Goal: Navigation & Orientation: Find specific page/section

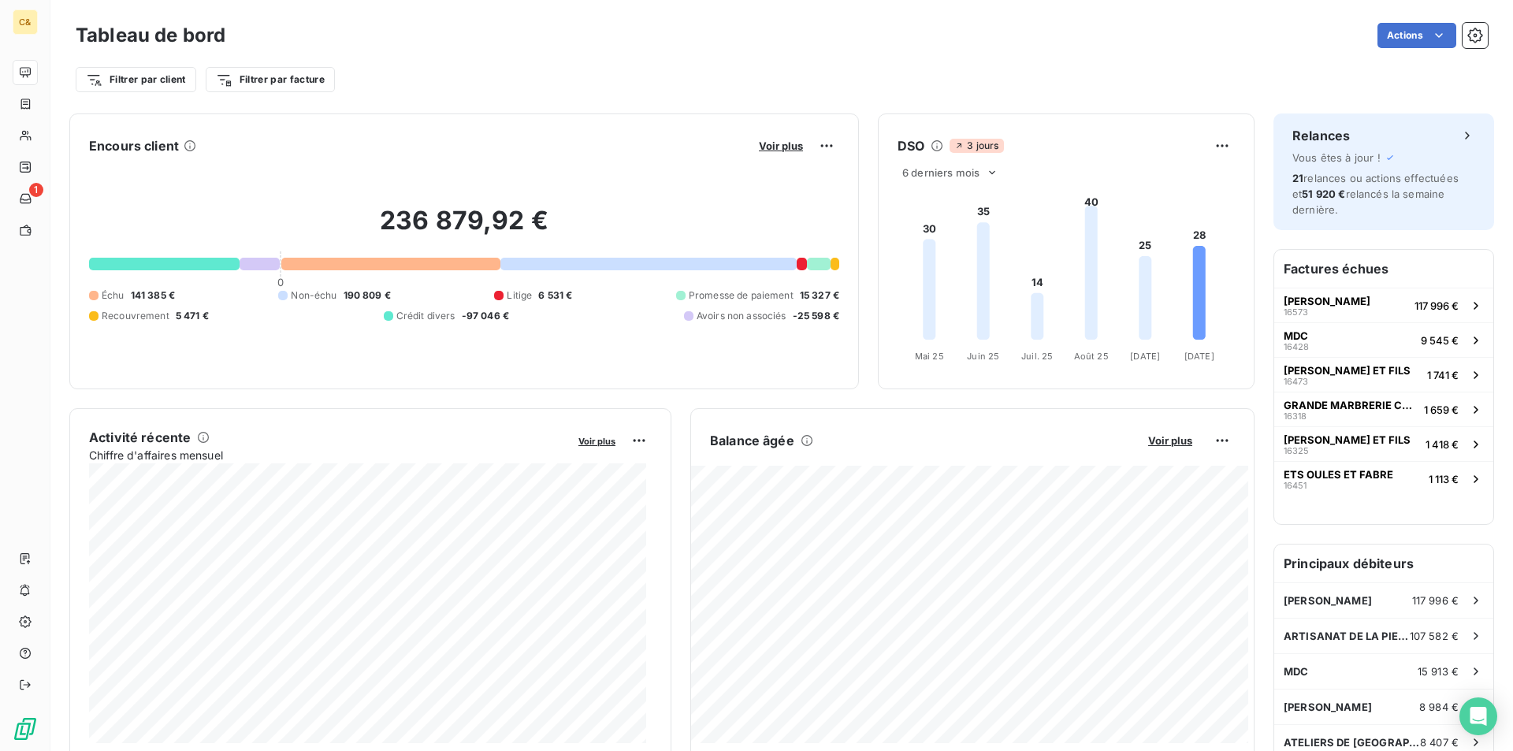
click at [396, 63] on div "Filtrer par client Filtrer par facture" at bounding box center [782, 73] width 1412 height 43
click at [533, 78] on div "Filtrer par client Filtrer par facture" at bounding box center [782, 80] width 1412 height 30
click at [531, 80] on div "Filtrer par client Filtrer par facture" at bounding box center [782, 80] width 1412 height 30
click at [639, 44] on div "Actions" at bounding box center [865, 35] width 1243 height 25
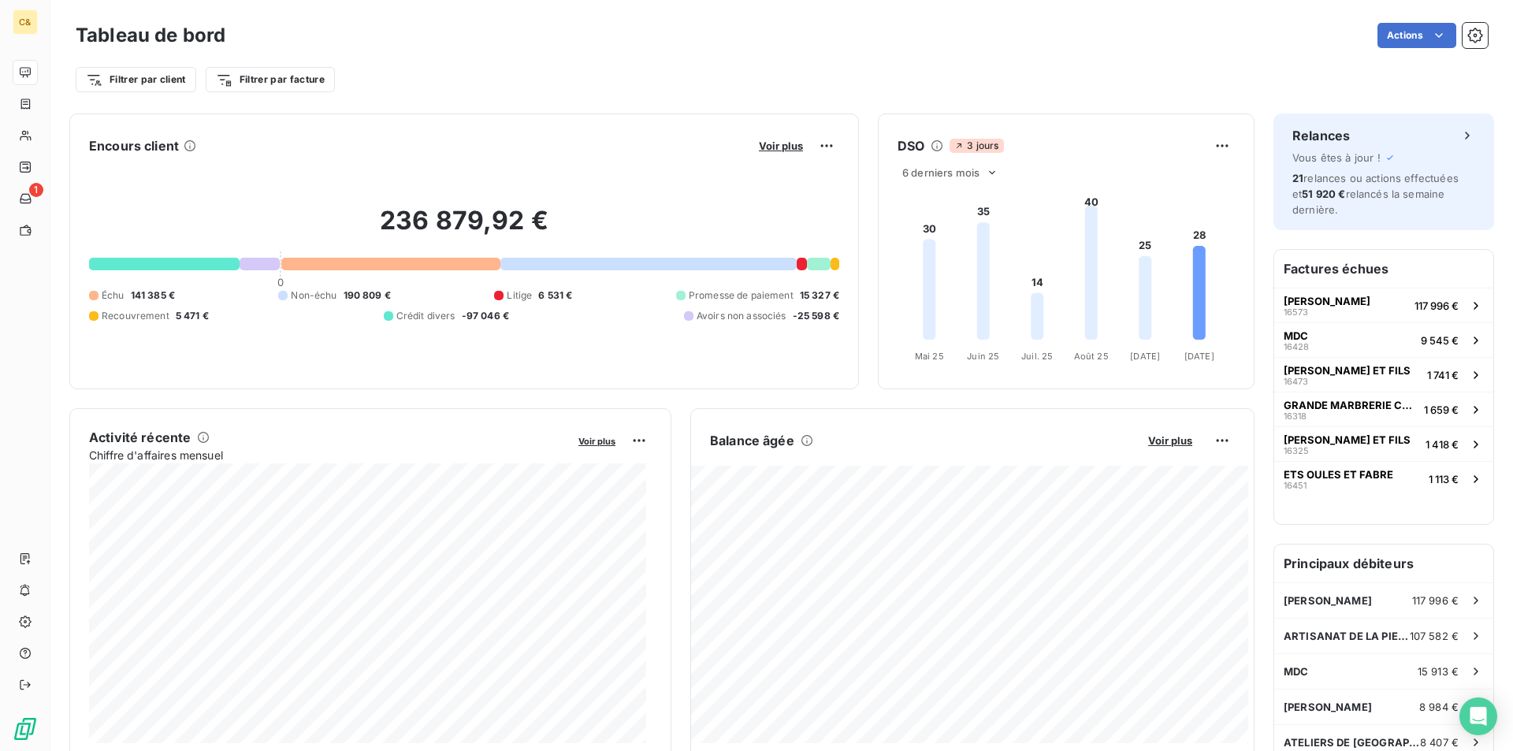
click at [550, 39] on div "Actions" at bounding box center [865, 35] width 1243 height 25
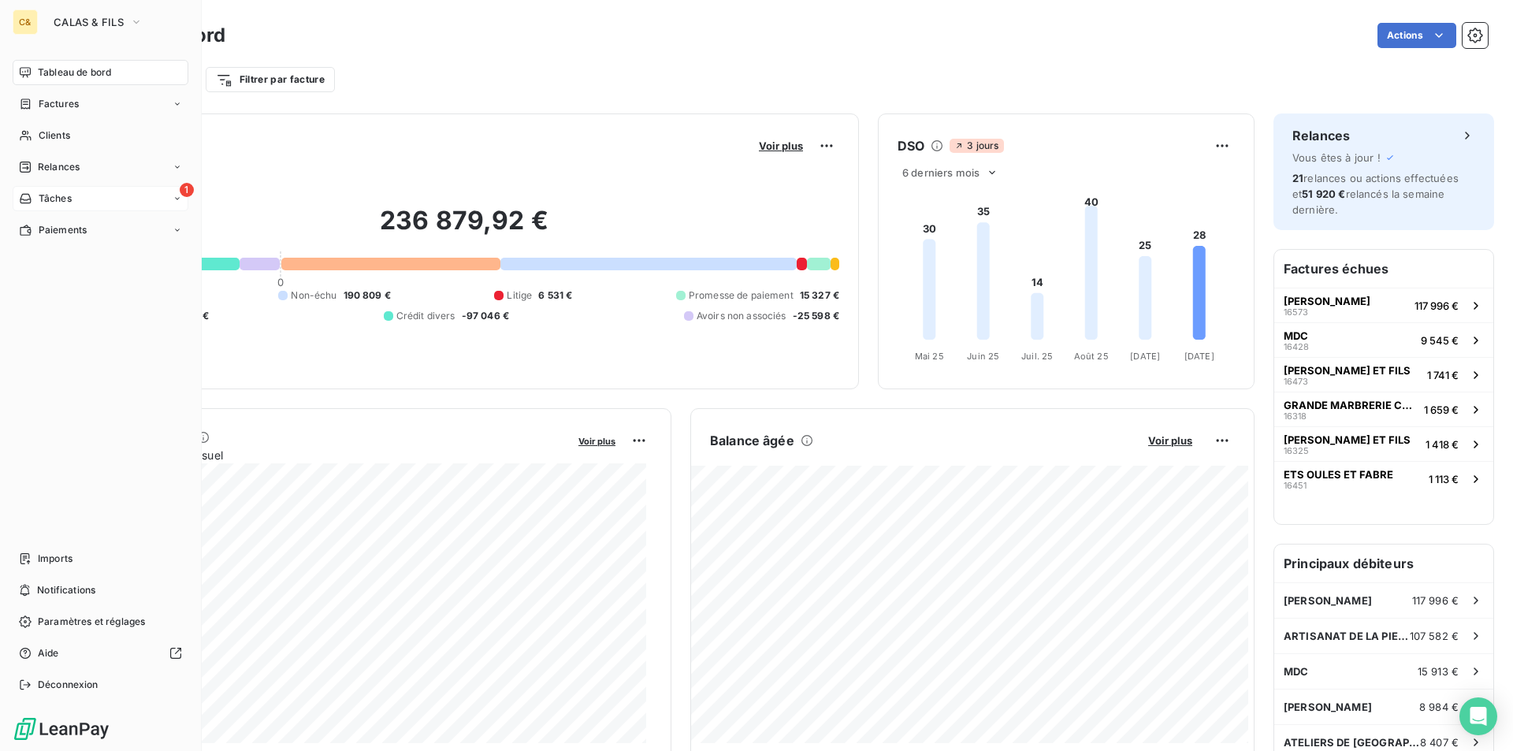
click at [35, 201] on div "Tâches" at bounding box center [45, 198] width 53 height 14
